Goal: Information Seeking & Learning: Learn about a topic

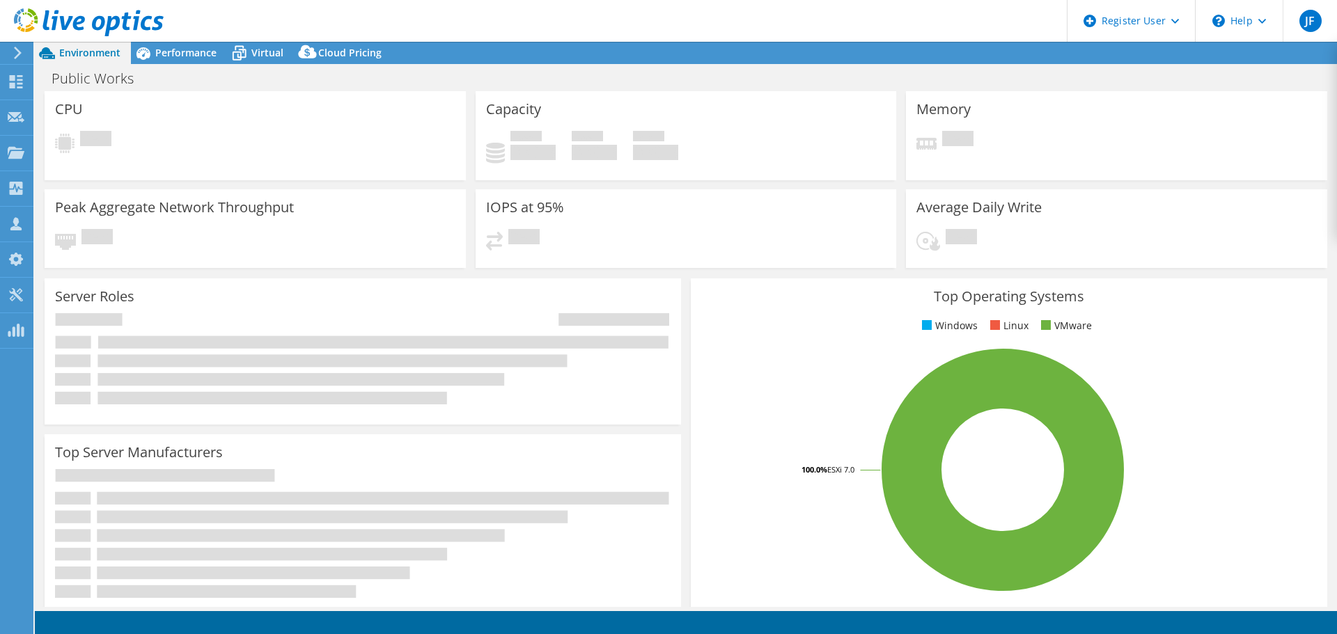
select select "USD"
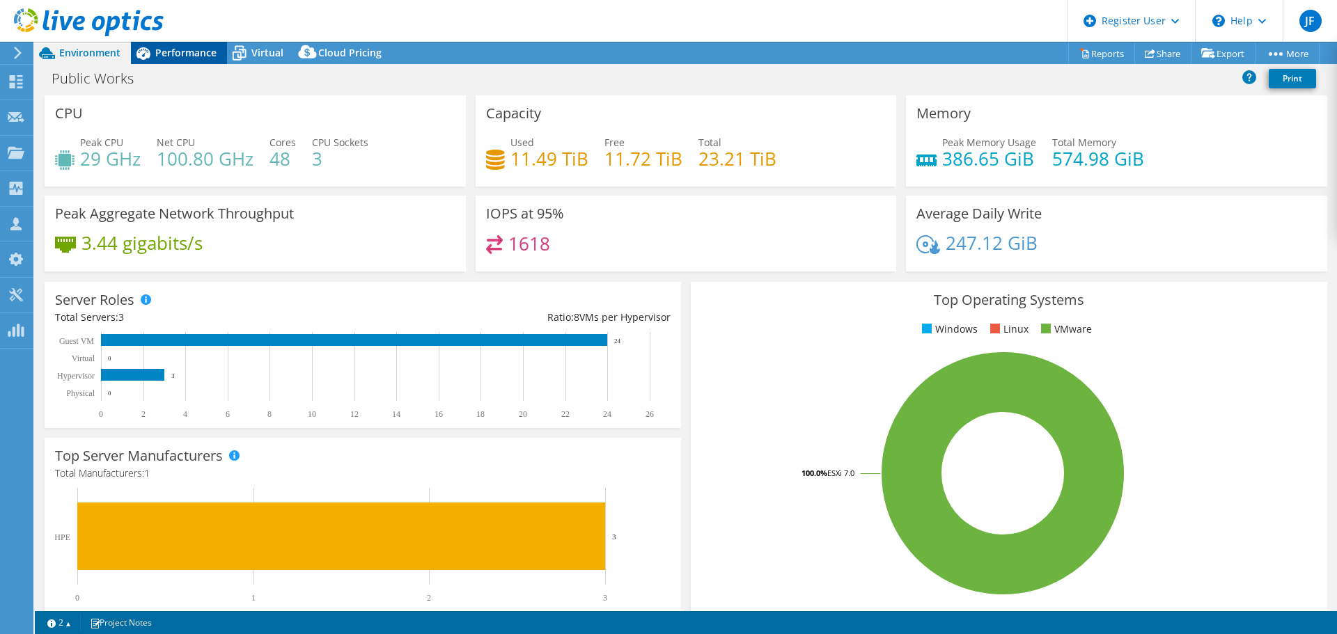
click at [169, 56] on span "Performance" at bounding box center [185, 52] width 61 height 13
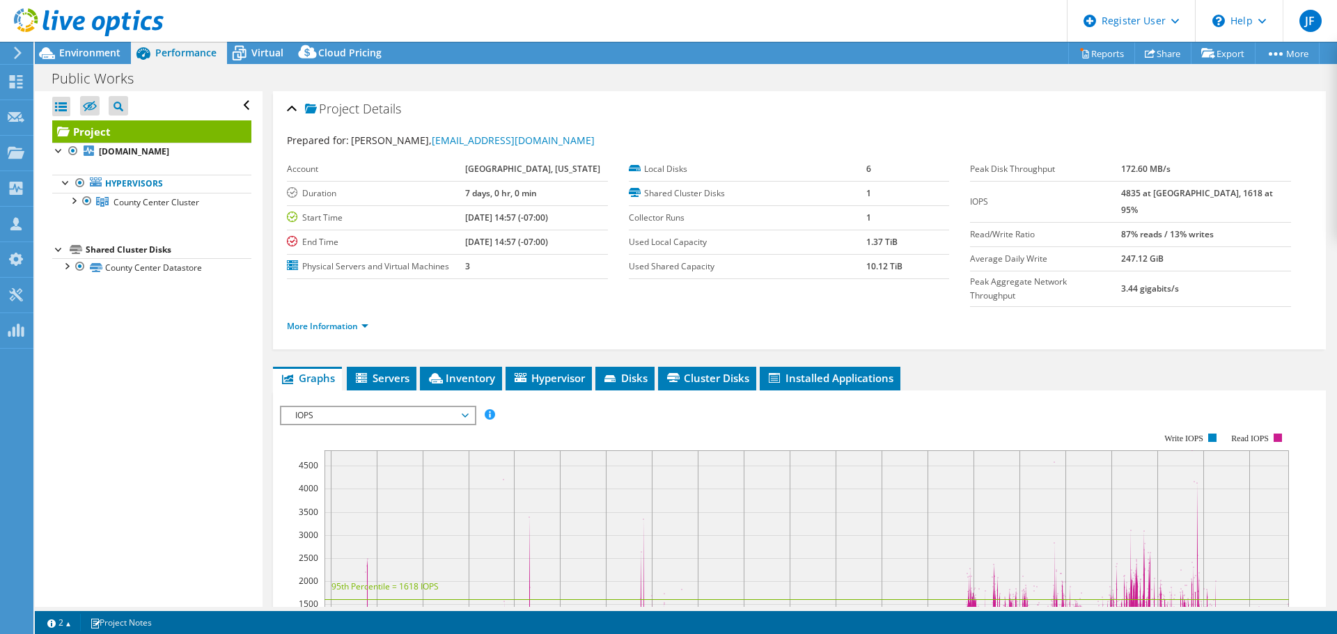
scroll to position [70, 0]
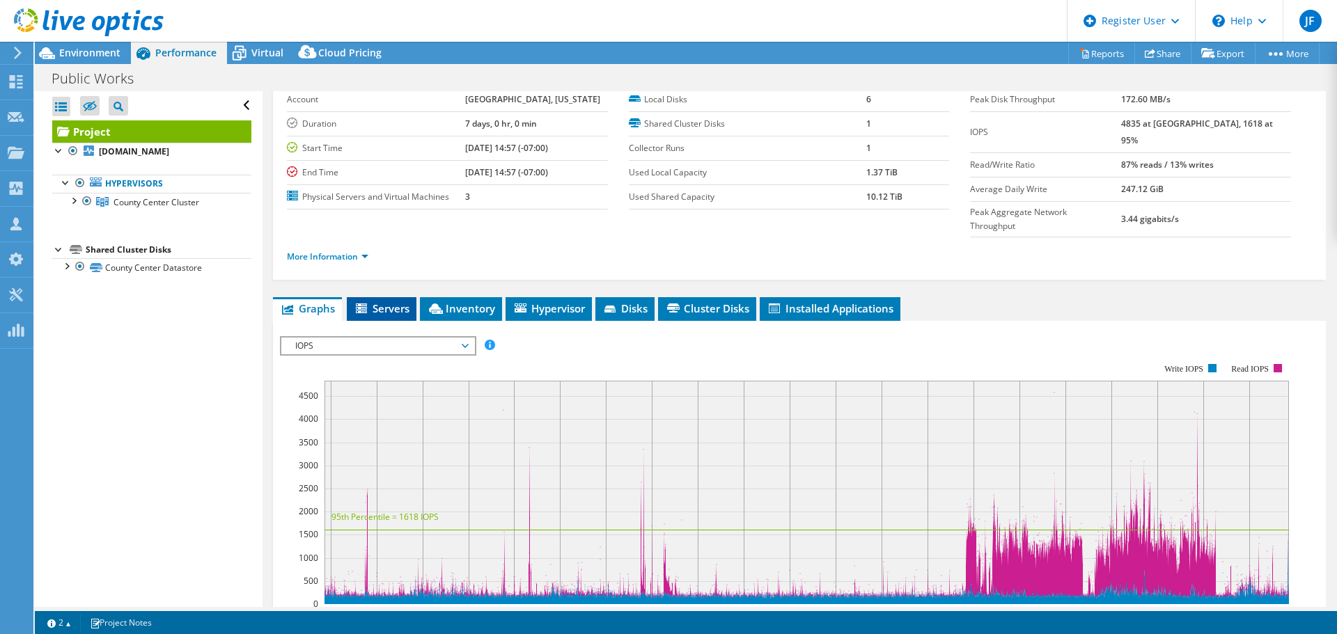
click at [399, 302] on span "Servers" at bounding box center [382, 309] width 56 height 14
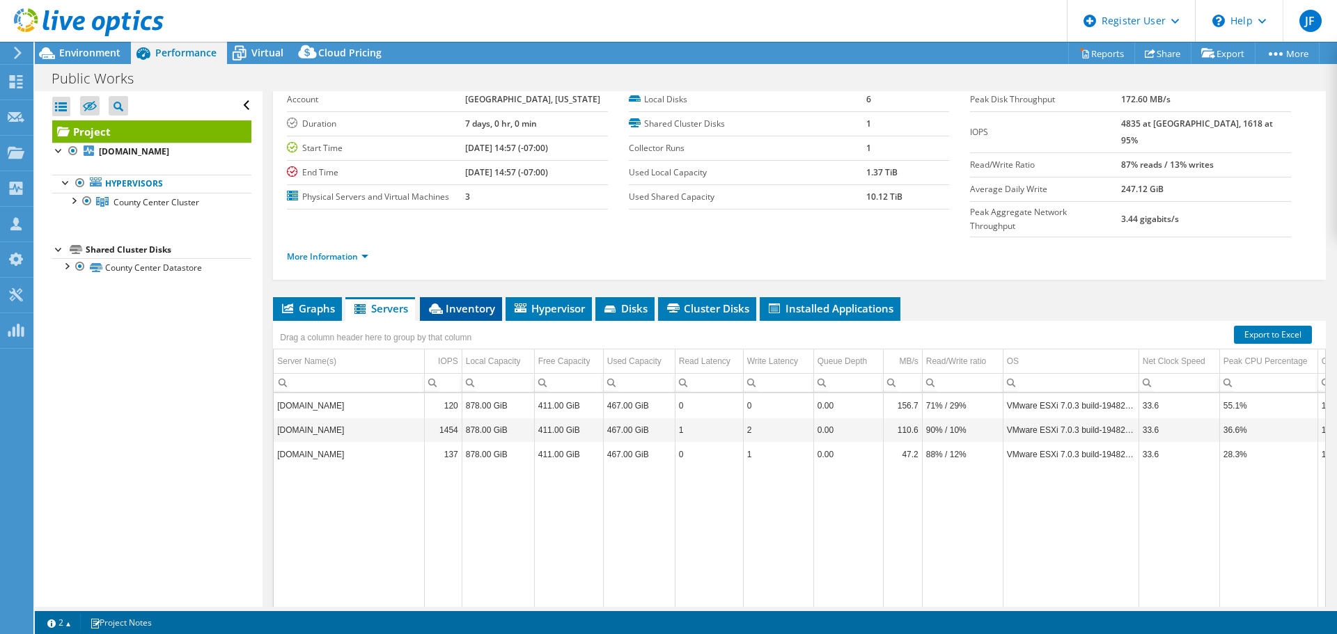
click at [471, 302] on span "Inventory" at bounding box center [461, 309] width 68 height 14
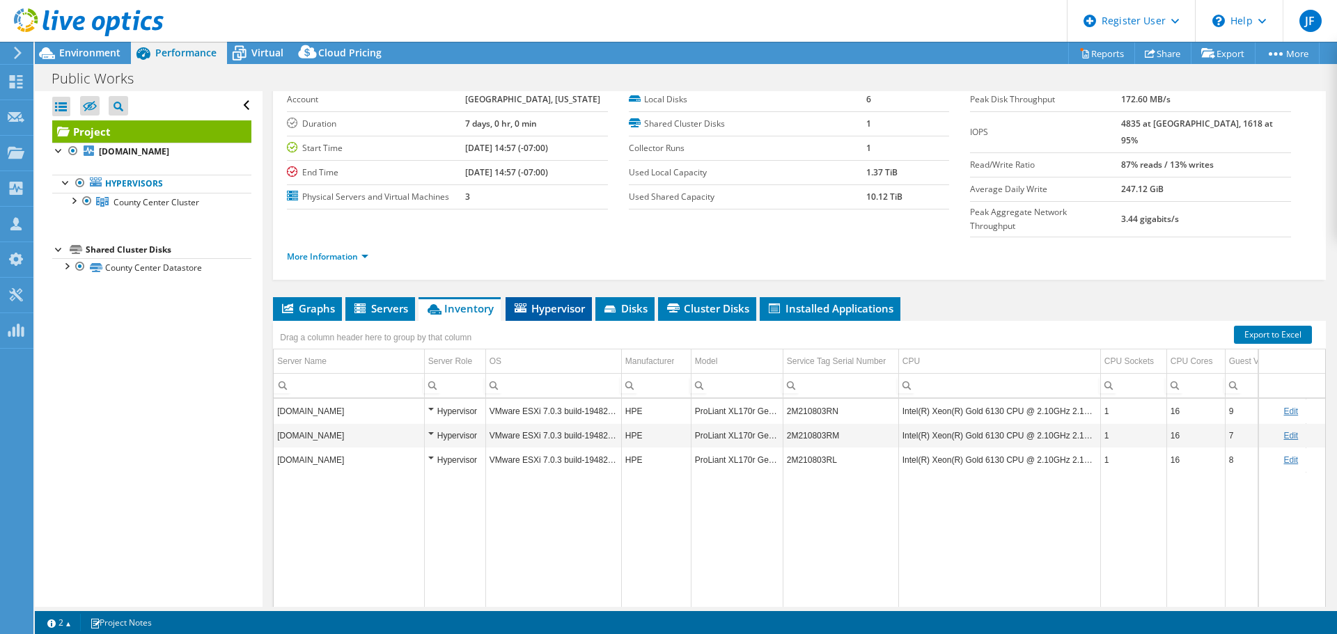
scroll to position [0, 0]
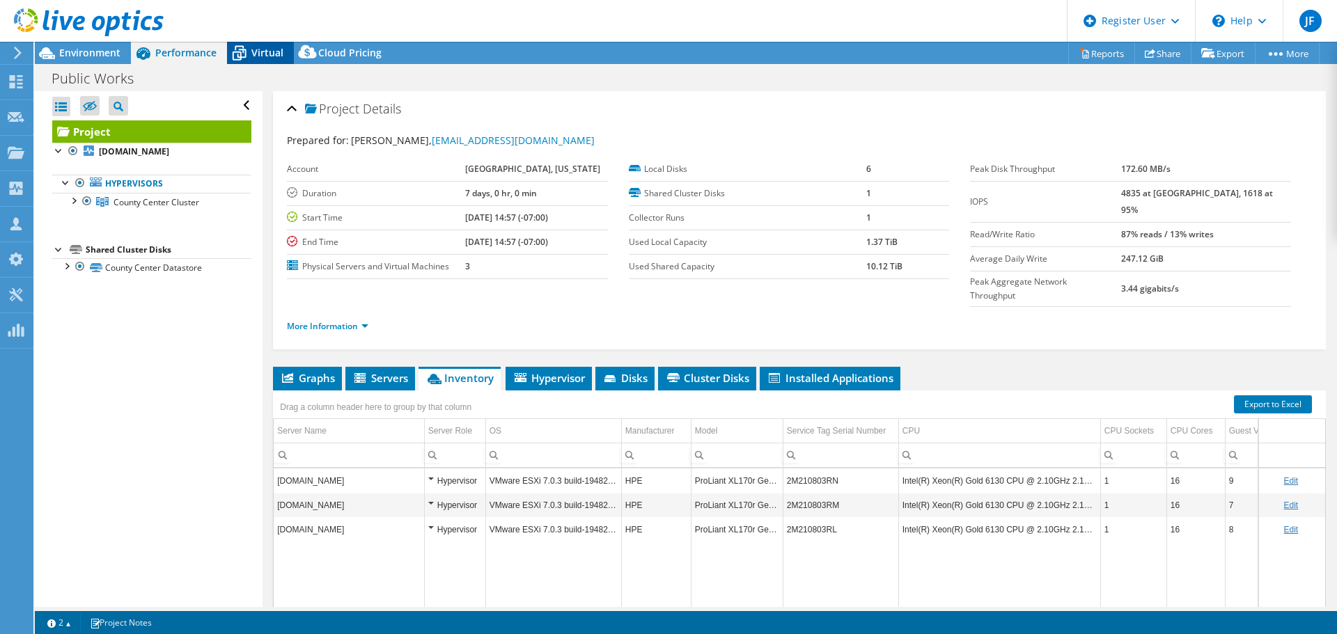
click at [265, 49] on span "Virtual" at bounding box center [267, 52] width 32 height 13
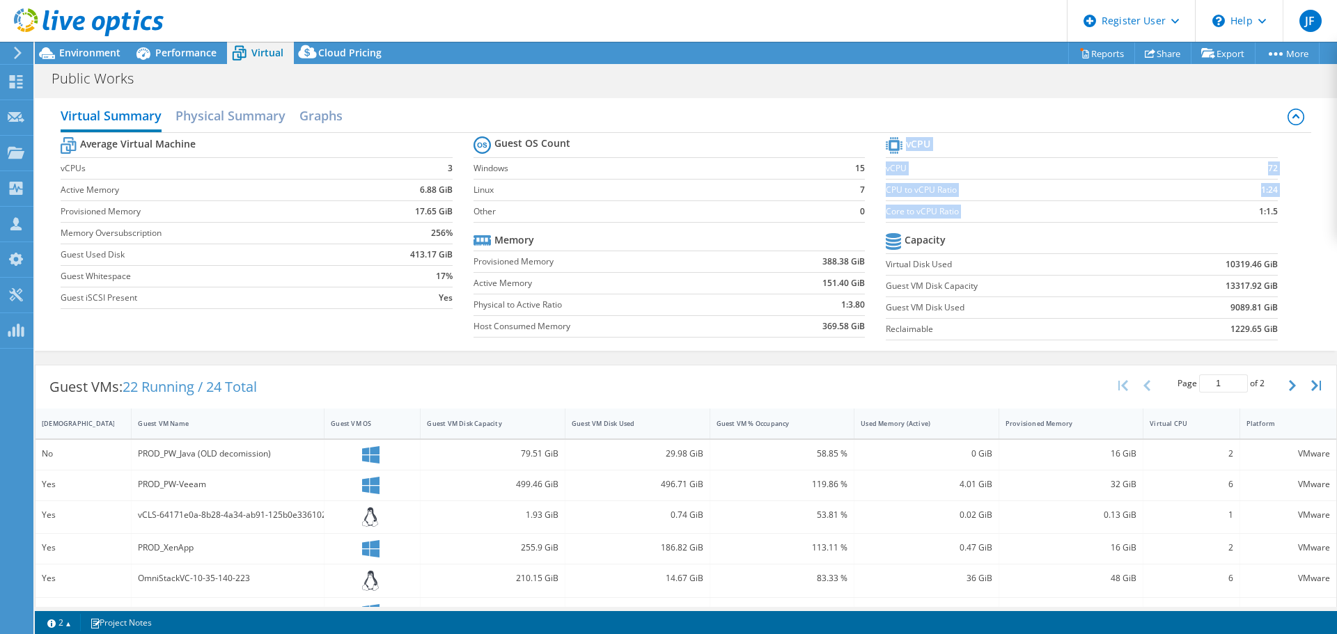
drag, startPoint x: 1269, startPoint y: 214, endPoint x: 1242, endPoint y: 212, distance: 26.5
click at [1242, 212] on section "vCPU vCPU 72 CPU to vCPU Ratio 1:24 Core to vCPU Ratio 1:1.5 Capacity Virtual D…" at bounding box center [1092, 241] width 412 height 214
click at [1186, 428] on div "Virtual CPU" at bounding box center [1183, 423] width 66 height 9
click at [1185, 428] on div "Virtual CPU" at bounding box center [1183, 423] width 66 height 9
click at [100, 52] on span "Environment" at bounding box center [89, 52] width 61 height 13
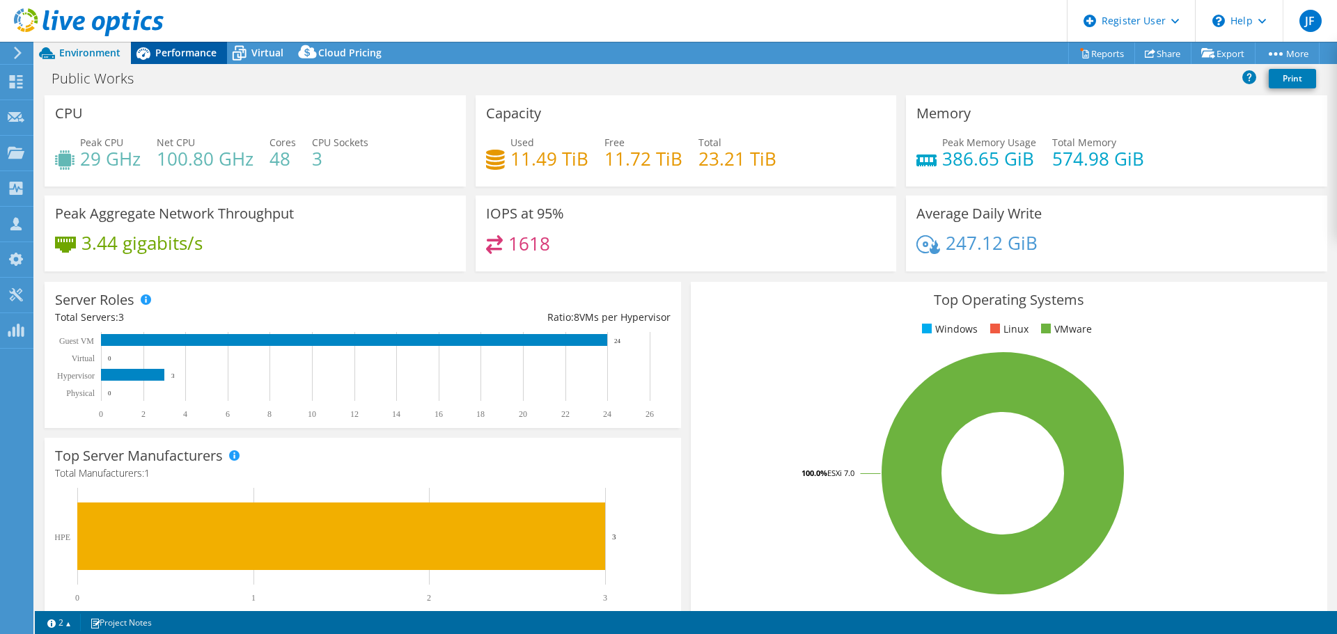
click at [176, 53] on span "Performance" at bounding box center [185, 52] width 61 height 13
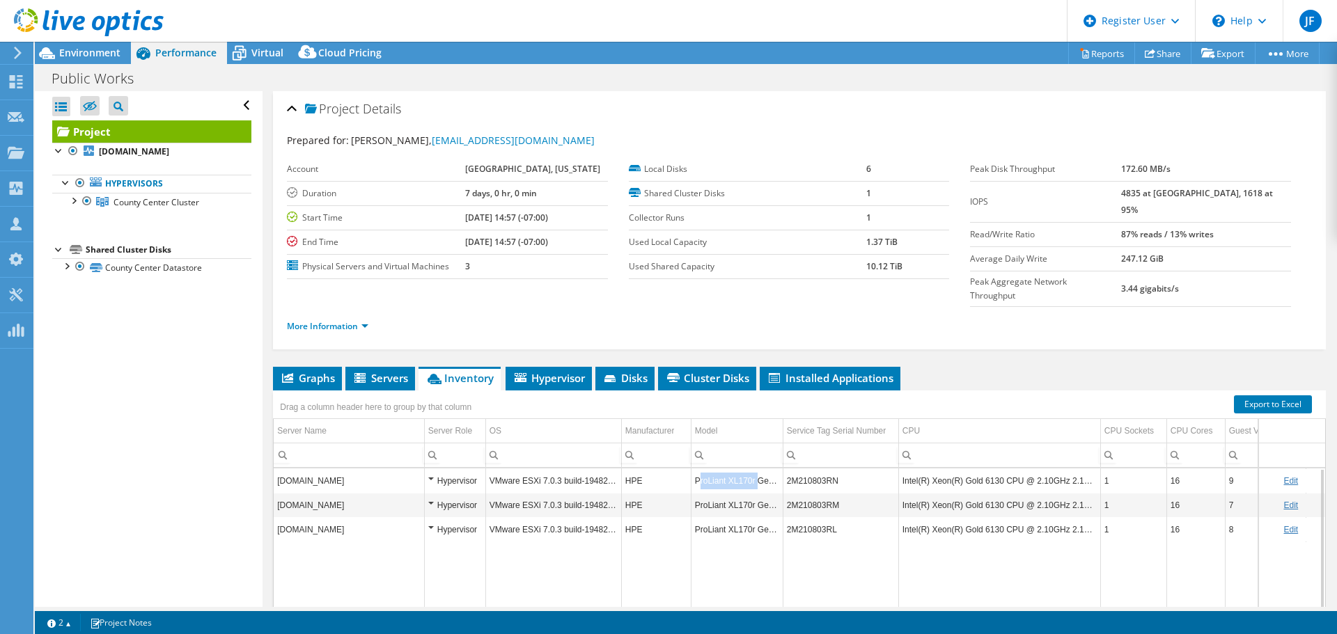
drag, startPoint x: 757, startPoint y: 452, endPoint x: 746, endPoint y: 457, distance: 12.2
click at [746, 469] on td "ProLiant XL170r Gen10" at bounding box center [737, 481] width 92 height 24
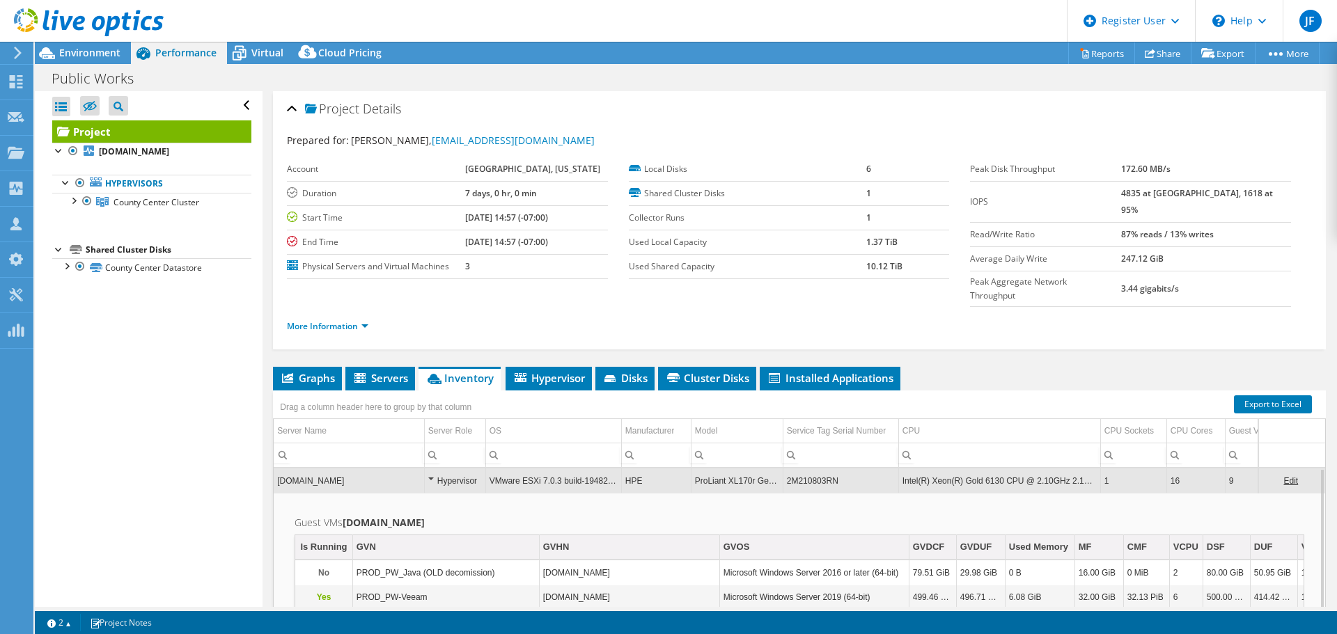
click at [776, 469] on td "ProLiant XL170r Gen10" at bounding box center [737, 481] width 92 height 24
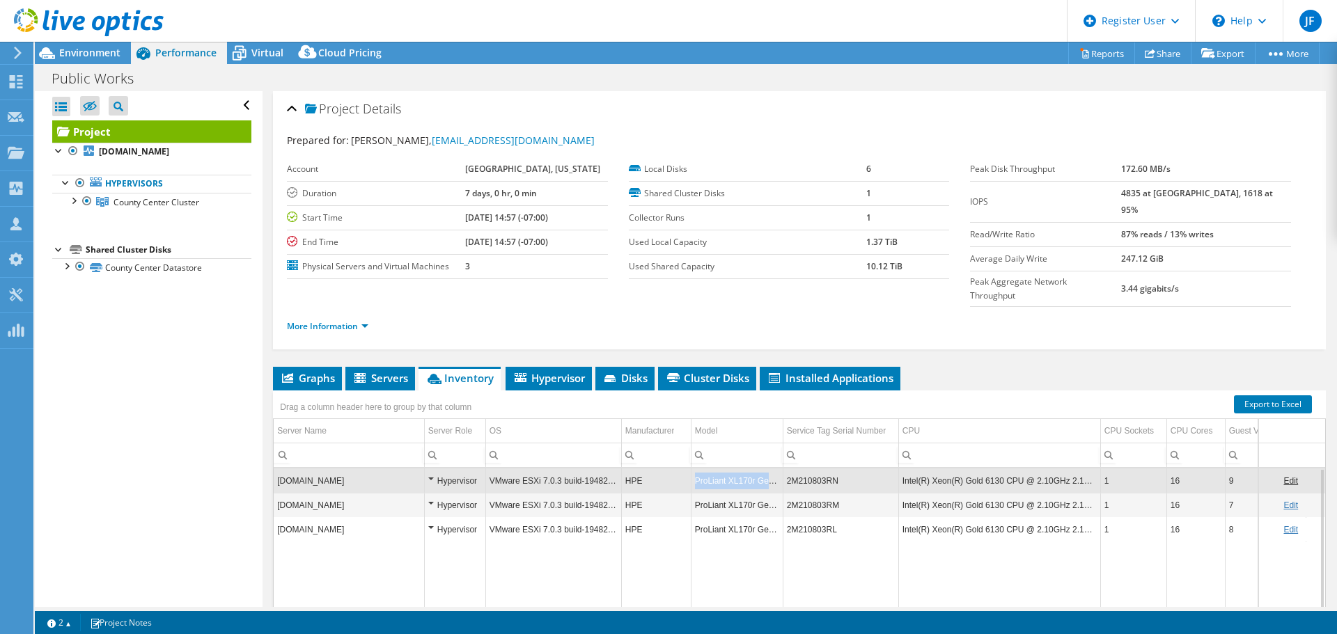
drag, startPoint x: 778, startPoint y: 457, endPoint x: 691, endPoint y: 459, distance: 86.4
click at [691, 469] on td "ProLiant XL170r Gen10" at bounding box center [737, 481] width 92 height 24
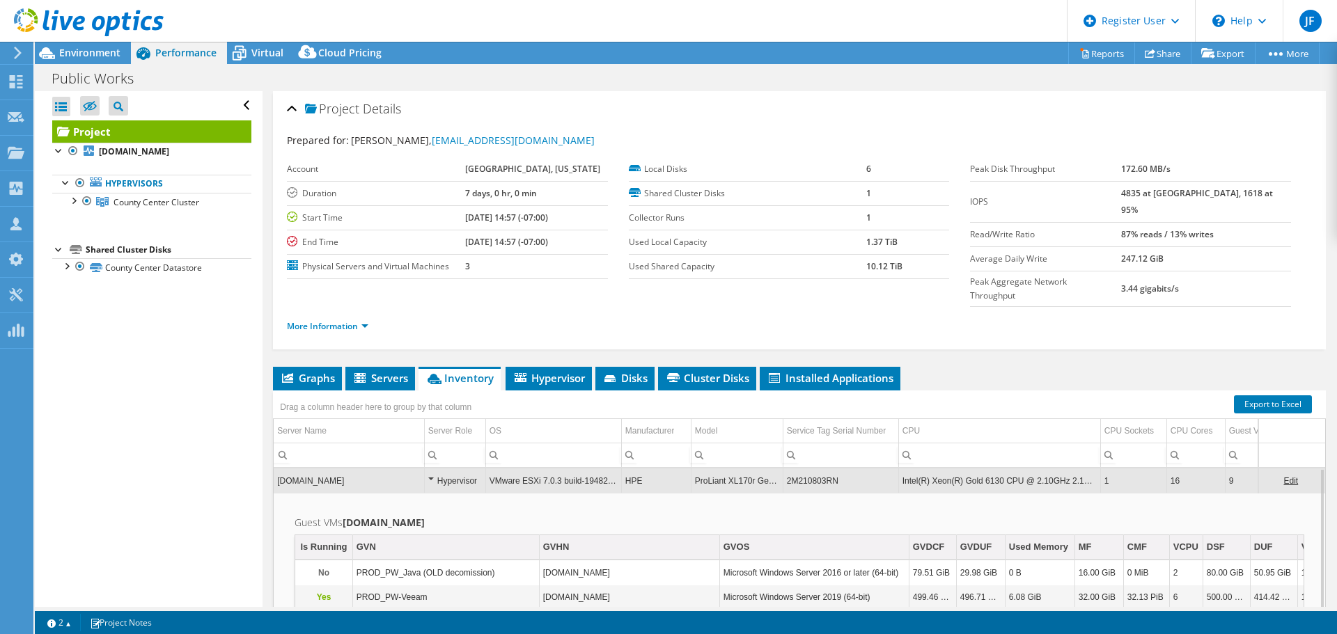
copy td "ProLiant XL170r Gen10"
